Goal: Use online tool/utility: Utilize a website feature to perform a specific function

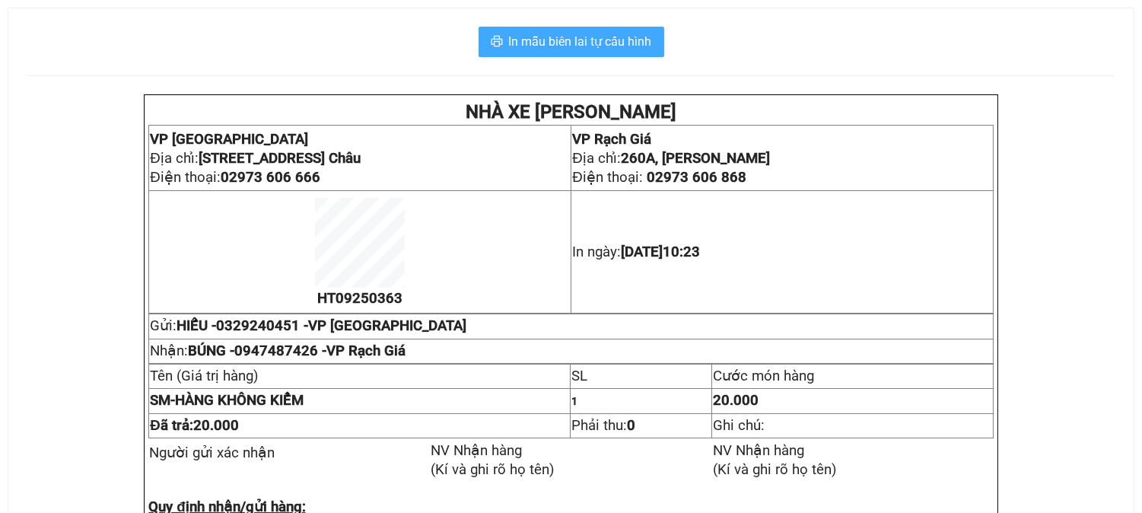
click at [557, 36] on span "In mẫu biên lai tự cấu hình" at bounding box center [580, 41] width 143 height 19
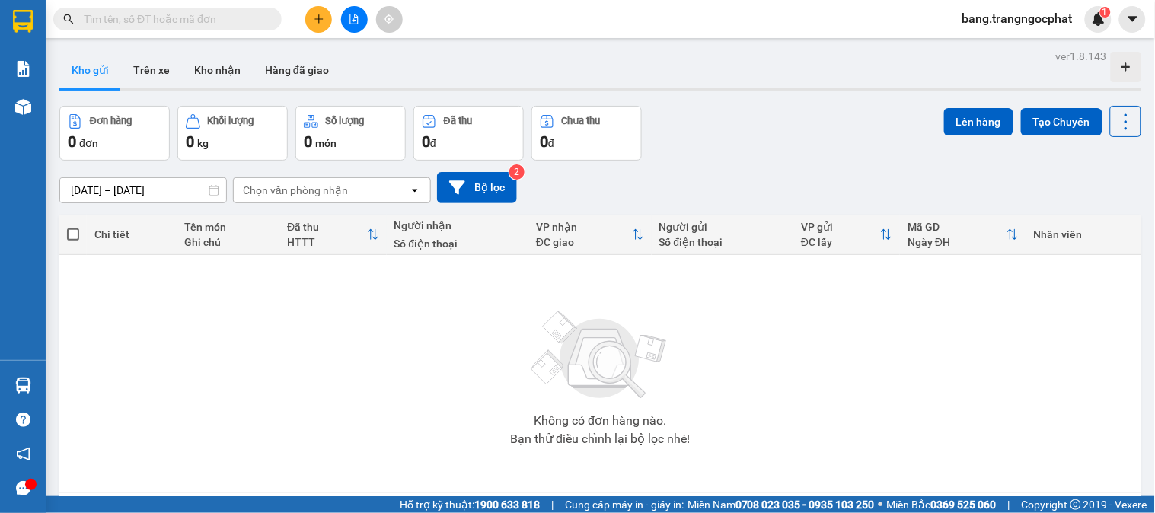
click at [856, 158] on div "Đơn hàng 0 đơn Khối lượng 0 kg Số lượng 0 món Đã thu 0 đ Chưa thu 0 đ Lên hàng …" at bounding box center [600, 133] width 1082 height 55
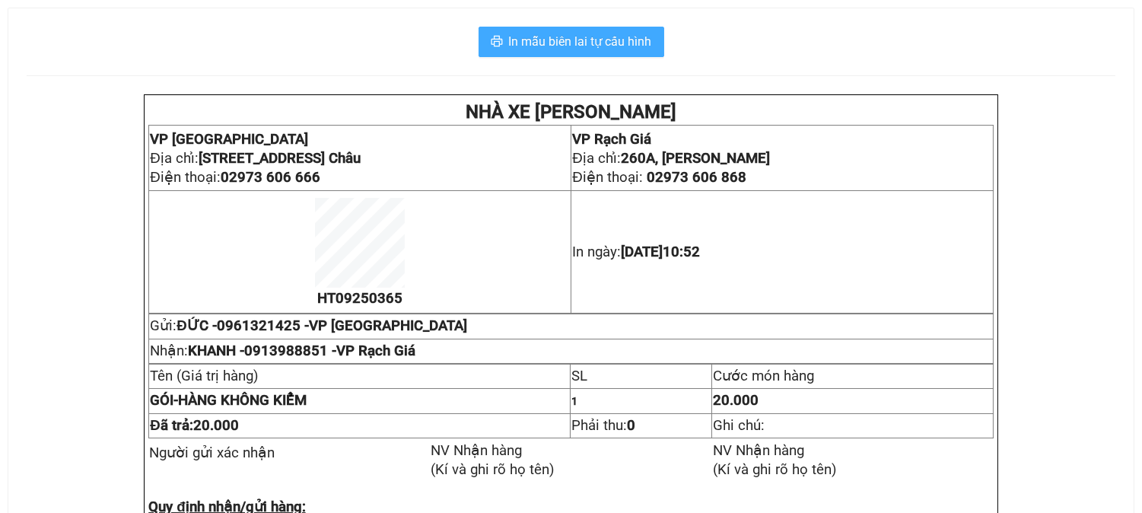
click at [607, 43] on span "In mẫu biên lai tự cấu hình" at bounding box center [580, 41] width 143 height 19
